Goal: Entertainment & Leisure: Consume media (video, audio)

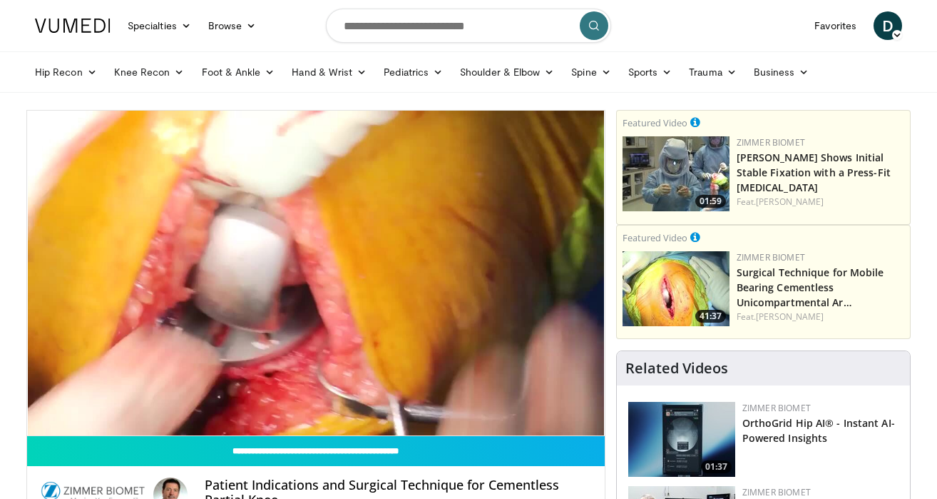
click at [108, 400] on video-js "**********" at bounding box center [316, 273] width 578 height 325
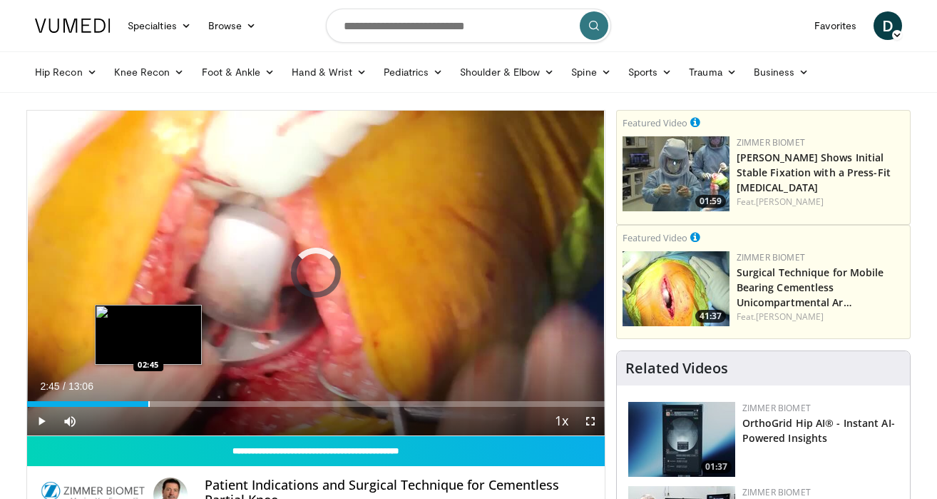
click at [148, 403] on div "Progress Bar" at bounding box center [148, 404] width 1 height 6
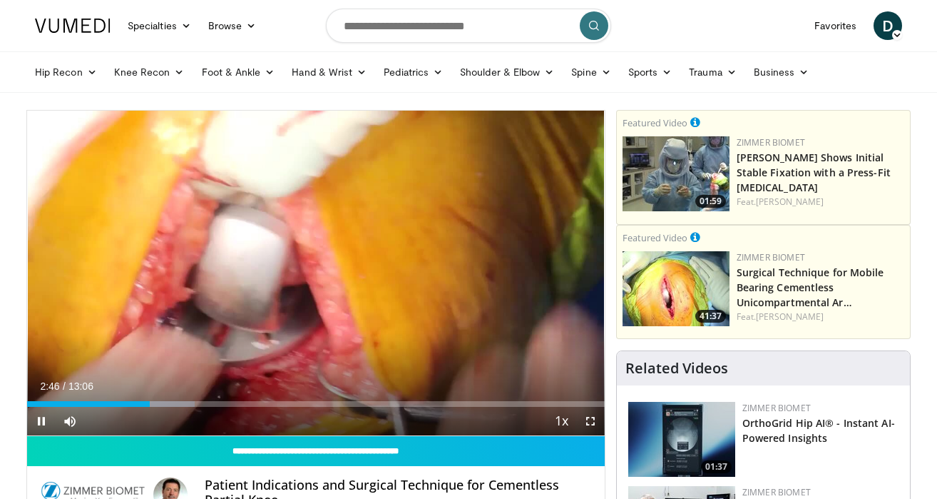
click at [190, 407] on div "Current Time 2:46 / Duration 13:06 Pause Skip Backward Skip Forward Mute Loaded…" at bounding box center [316, 421] width 578 height 29
click at [243, 409] on div "Current Time 2:47 / Duration 13:06 Pause Skip Backward Skip Forward Mute Loaded…" at bounding box center [316, 421] width 578 height 29
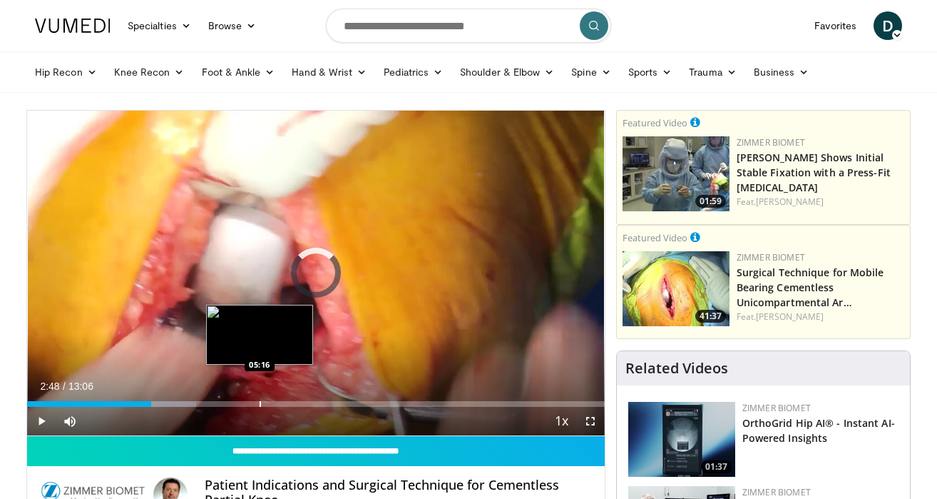
click at [260, 402] on div "Progress Bar" at bounding box center [260, 404] width 1 height 6
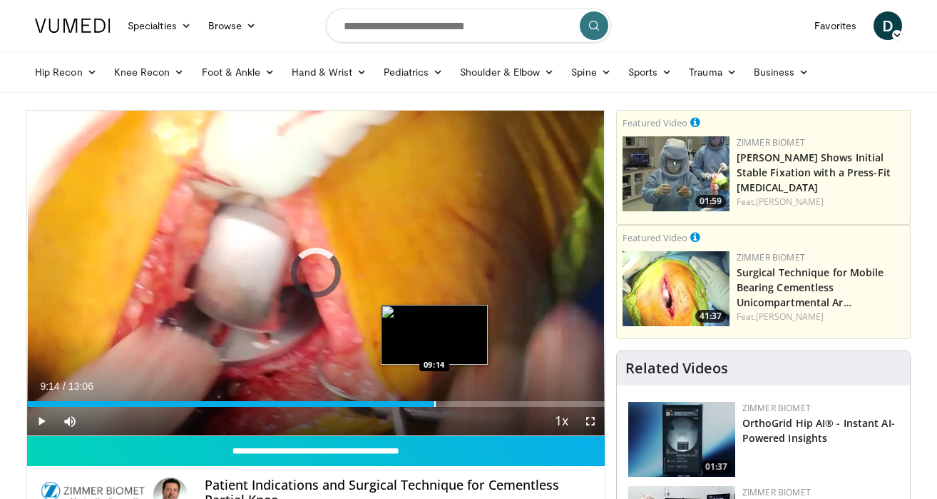
click at [434, 405] on div "Progress Bar" at bounding box center [434, 404] width 1 height 6
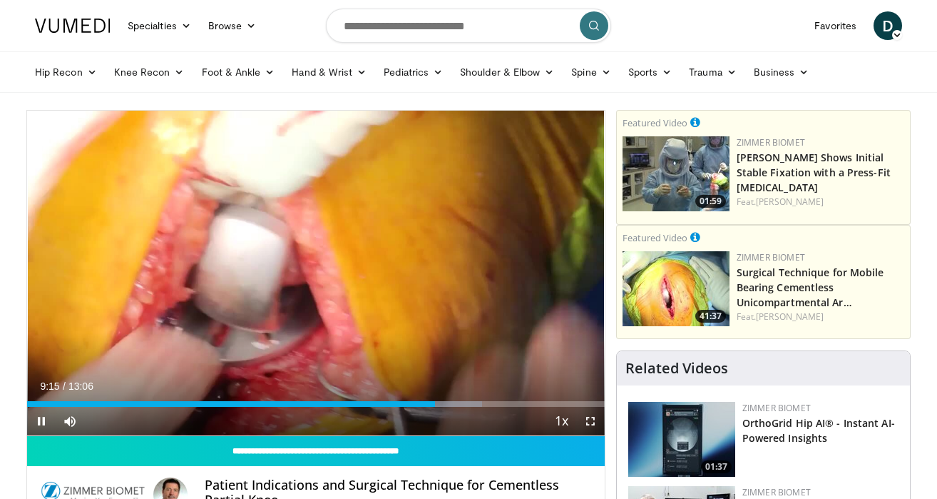
click at [506, 407] on div "Current Time 9:15 / Duration 13:06 Pause Skip Backward Skip Forward Mute Loaded…" at bounding box center [316, 421] width 578 height 29
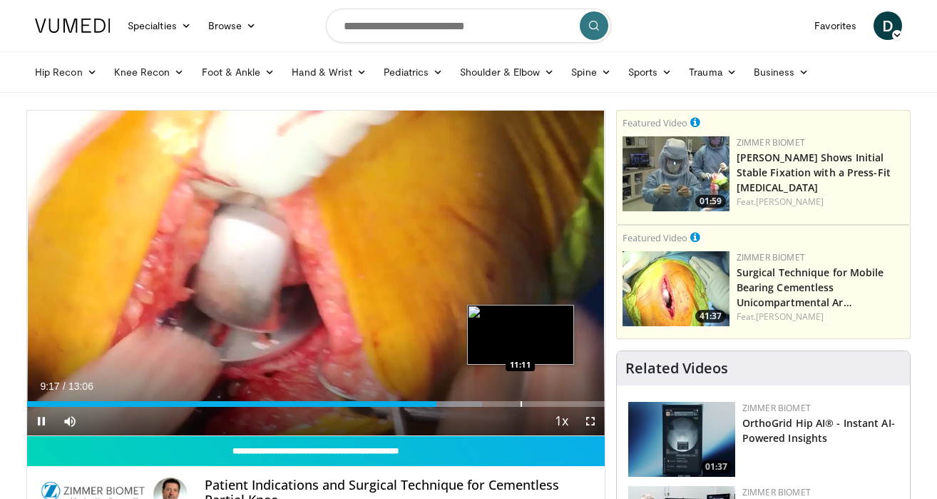
click at [521, 405] on div "Progress Bar" at bounding box center [521, 404] width 1 height 6
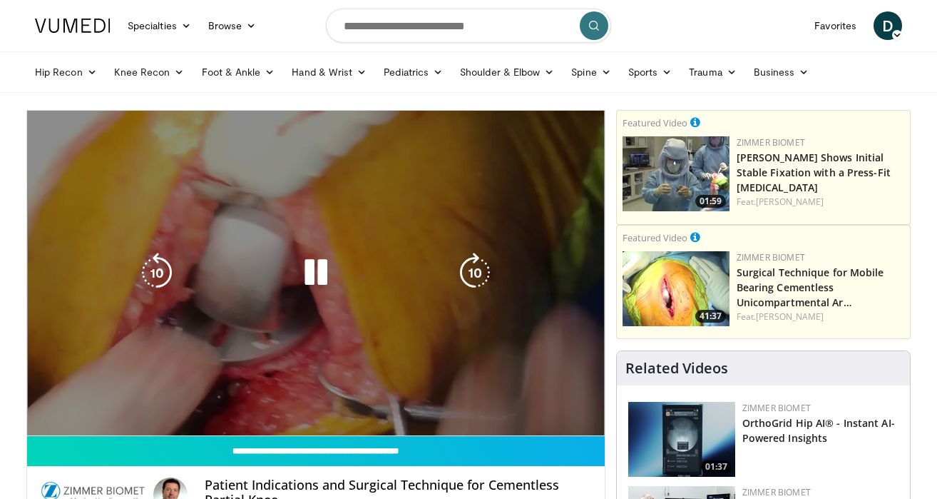
click at [546, 404] on div "10 seconds Tap to unmute" at bounding box center [316, 273] width 578 height 325
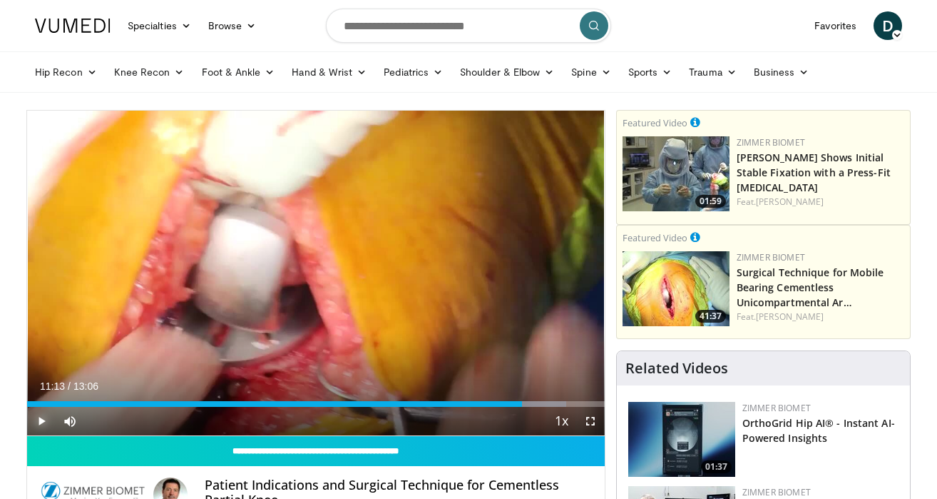
click at [44, 422] on span "Video Player" at bounding box center [41, 421] width 29 height 29
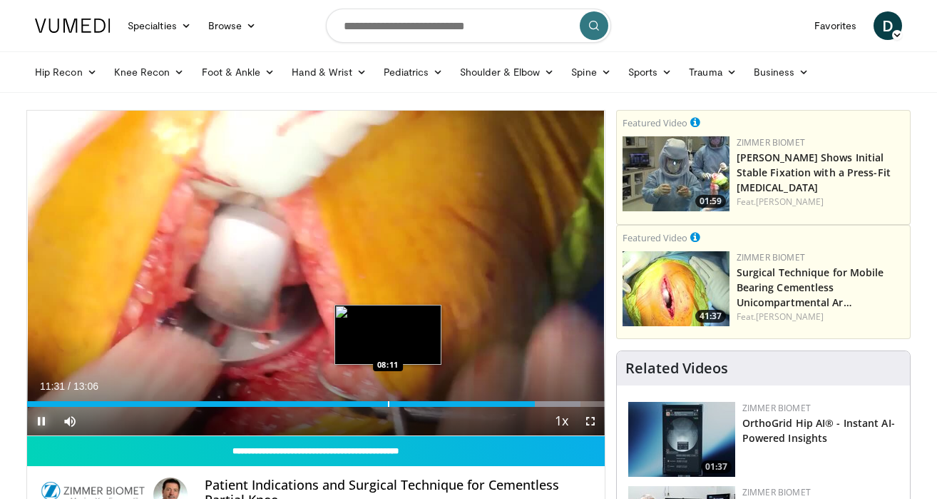
click at [388, 404] on div "Progress Bar" at bounding box center [388, 404] width 1 height 6
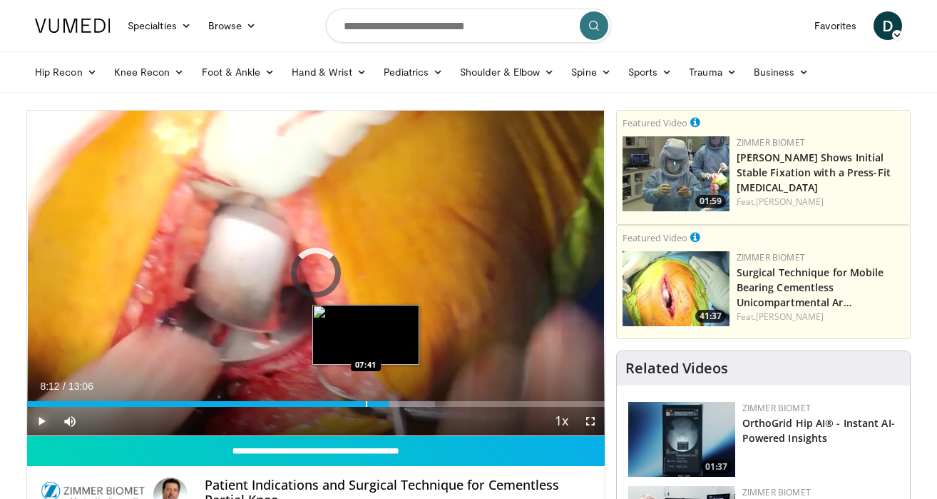
click at [366, 403] on div "Progress Bar" at bounding box center [366, 404] width 1 height 6
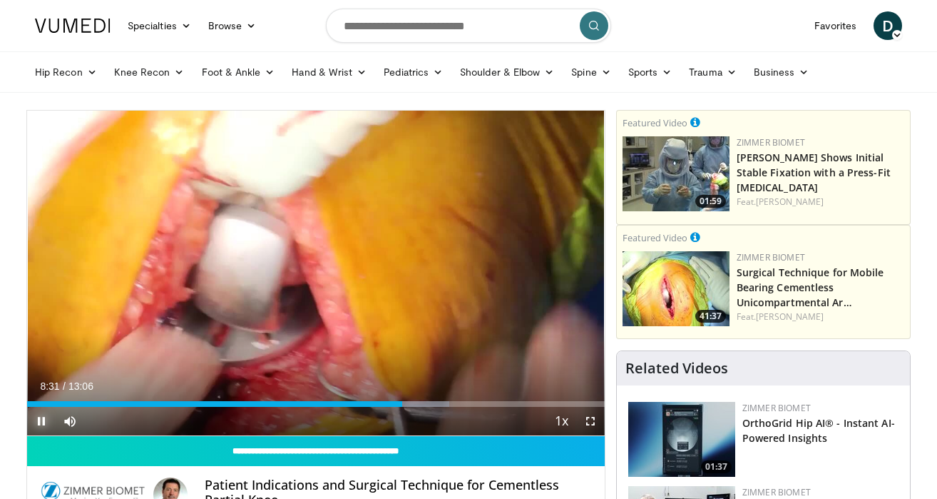
click at [45, 421] on span "Video Player" at bounding box center [41, 421] width 29 height 29
